Goal: Task Accomplishment & Management: Manage account settings

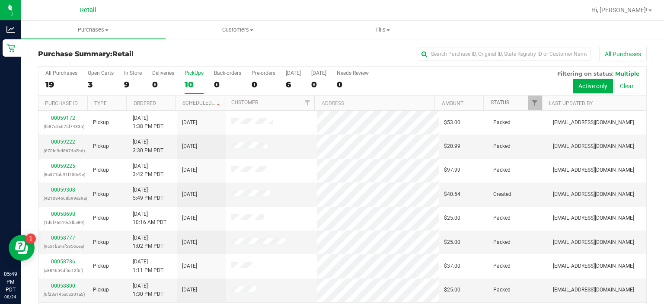
click at [500, 102] on link "Status" at bounding box center [499, 102] width 19 height 6
click at [188, 80] on div "10" at bounding box center [194, 85] width 19 height 10
click at [0, 0] on input "PickUps 10" at bounding box center [0, 0] width 0 height 0
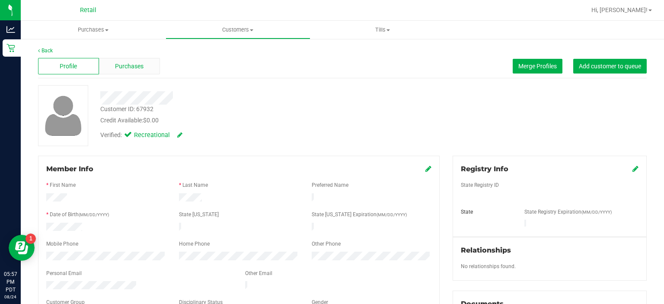
click at [148, 68] on div "Purchases" at bounding box center [129, 66] width 61 height 16
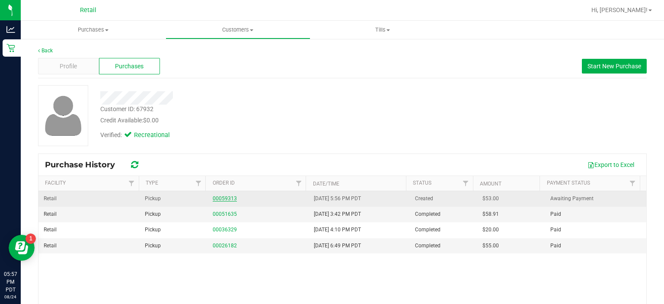
click at [223, 197] on link "00059313" at bounding box center [225, 198] width 24 height 6
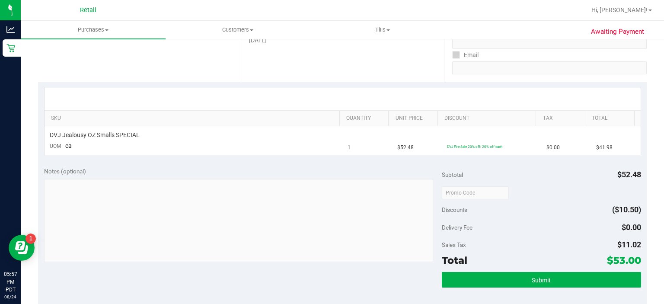
scroll to position [150, 0]
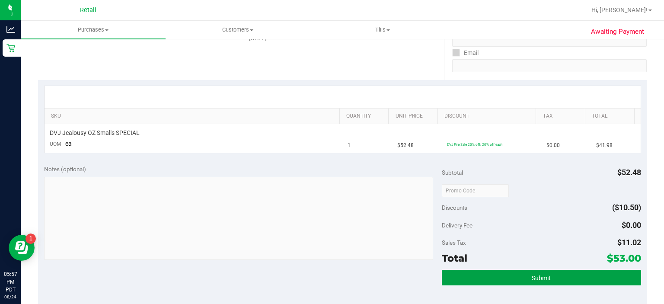
click at [517, 270] on button "Submit" at bounding box center [541, 278] width 199 height 16
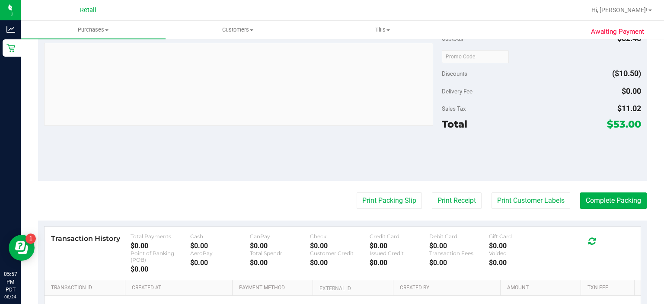
scroll to position [287, 0]
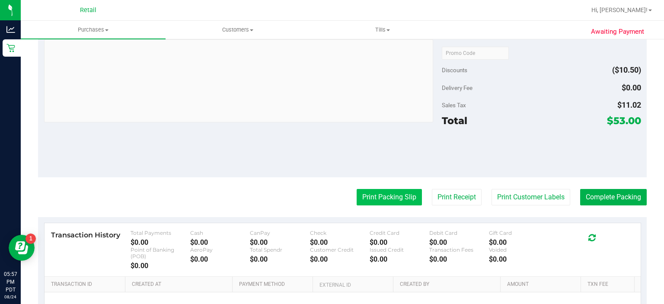
click at [373, 197] on button "Print Packing Slip" at bounding box center [388, 197] width 65 height 16
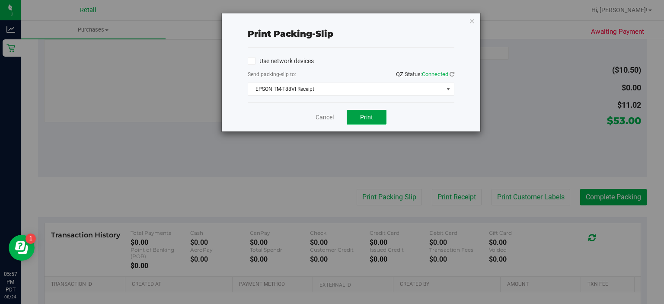
click at [381, 122] on button "Print" at bounding box center [367, 117] width 40 height 15
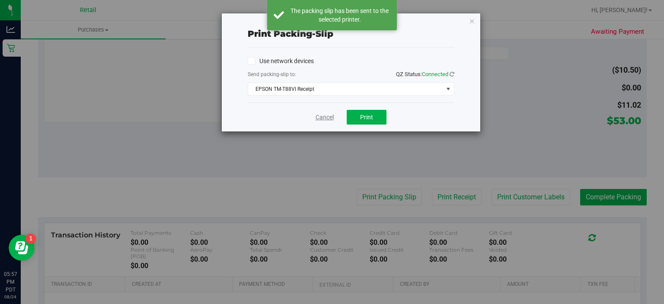
click at [327, 116] on link "Cancel" at bounding box center [324, 117] width 18 height 9
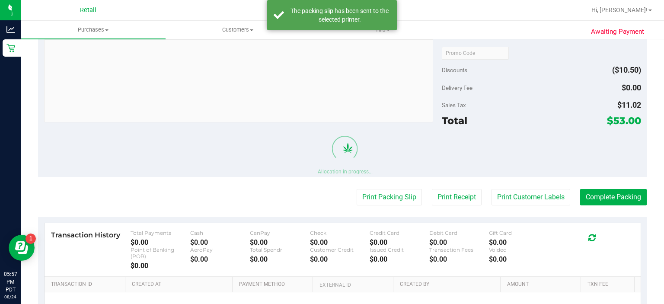
scroll to position [308, 0]
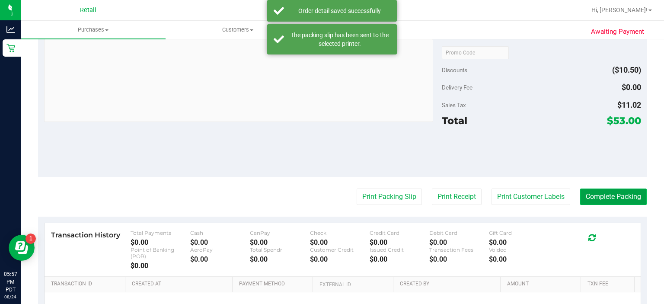
click at [628, 198] on button "Complete Packing" at bounding box center [613, 196] width 67 height 16
